Goal: Communication & Community: Answer question/provide support

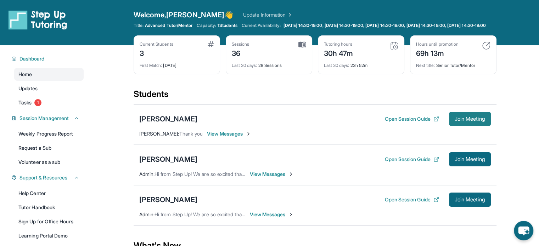
click at [468, 121] on span "Join Meeting" at bounding box center [470, 119] width 30 height 4
click at [466, 121] on span "Join Meeting" at bounding box center [470, 119] width 30 height 4
click at [229, 138] on span "View Messages" at bounding box center [229, 133] width 44 height 7
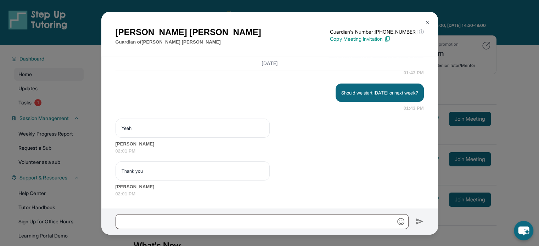
scroll to position [6407, 0]
click at [496, 56] on div "Armineh Karamian Guardian of Maximilian Karamian Guardian's Number: +1402799453…" at bounding box center [269, 123] width 539 height 246
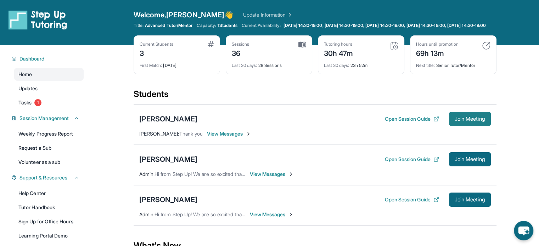
click at [460, 121] on span "Join Meeting" at bounding box center [470, 119] width 30 height 4
click at [263, 138] on span "View Messages" at bounding box center [251, 133] width 44 height 7
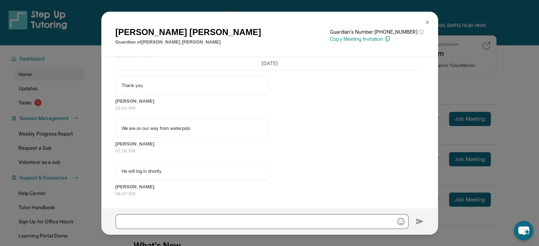
scroll to position [6492, 0]
click at [221, 223] on input "text" at bounding box center [262, 222] width 293 height 15
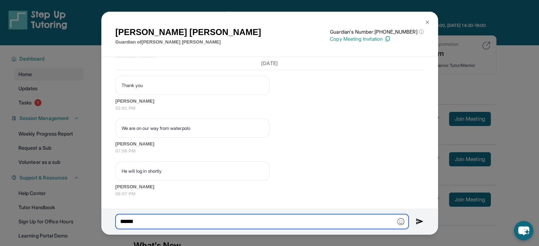
type input "*******"
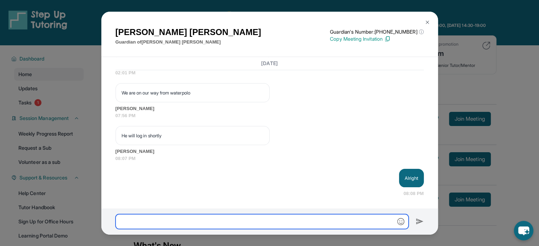
scroll to position [6528, 0]
click at [428, 22] on img at bounding box center [428, 23] width 6 height 6
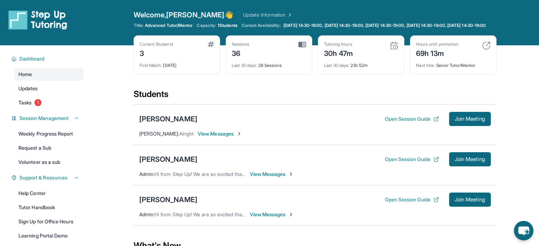
click at [230, 136] on span "View Messages" at bounding box center [220, 133] width 44 height 7
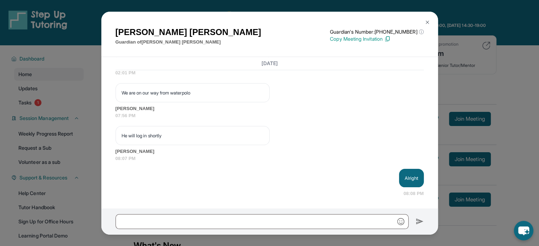
scroll to position [6528, 0]
click at [430, 18] on button at bounding box center [428, 22] width 14 height 14
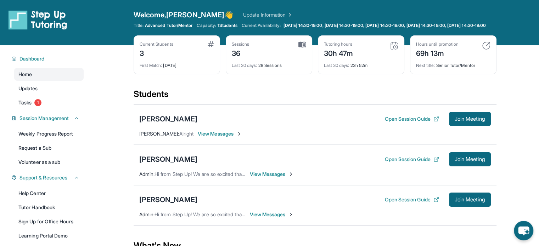
click at [234, 143] on div "Maximilian Karamian Open Session Guide Join Meeting Jan Michael Santos : Alrigh…" at bounding box center [315, 125] width 363 height 40
click at [234, 138] on span "View Messages" at bounding box center [220, 133] width 44 height 7
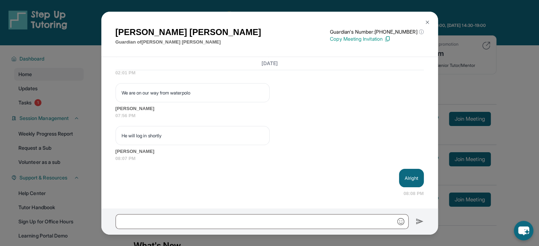
scroll to position [6528, 0]
click at [427, 22] on img at bounding box center [428, 23] width 6 height 6
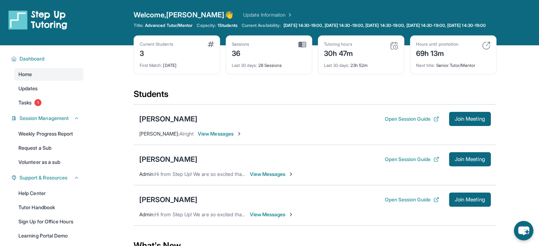
click at [241, 143] on div "Maximilian Karamian Open Session Guide Join Meeting Jan Michael Santos : Alrigh…" at bounding box center [315, 125] width 363 height 40
click at [239, 138] on span "View Messages" at bounding box center [220, 133] width 44 height 7
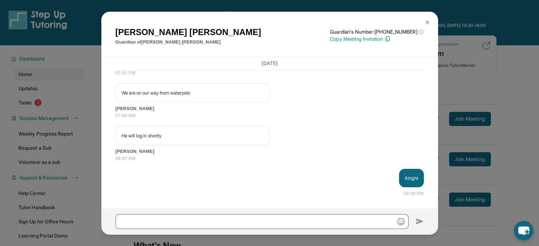
scroll to position [6528, 0]
click at [425, 23] on img at bounding box center [428, 23] width 6 height 6
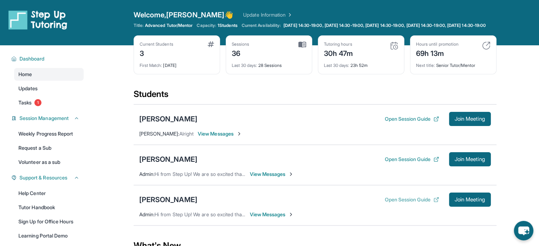
click at [416, 204] on button "Open Session Guide" at bounding box center [412, 199] width 54 height 7
click at [27, 134] on link "Weekly Progress Report" at bounding box center [48, 134] width 69 height 13
